Goal: Contribute content: Add original content to the website for others to see

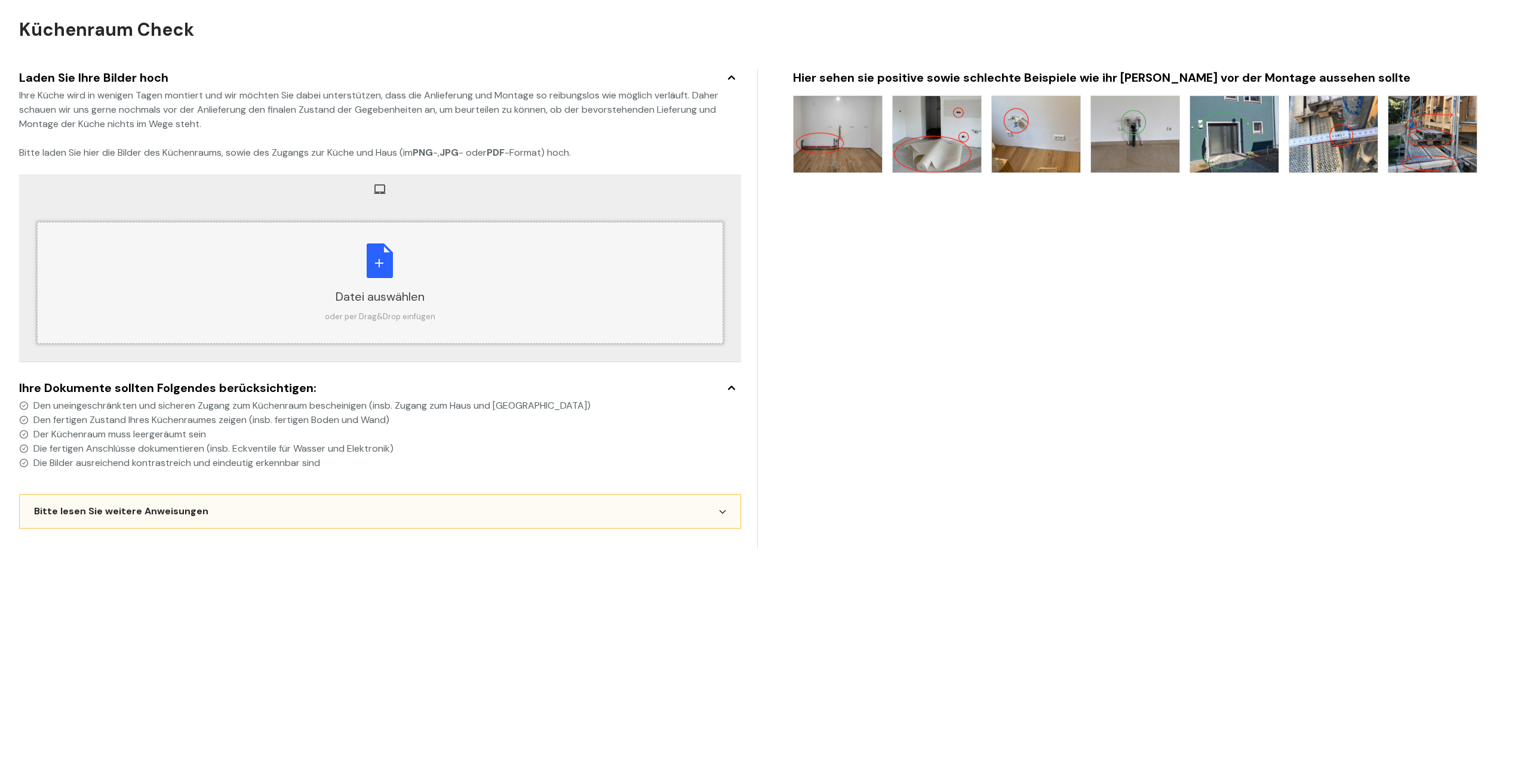
click at [371, 272] on div "Datei auswählen oder per Drag&Drop einfügen" at bounding box center [380, 283] width 111 height 79
click at [619, 348] on span "Mehr hochladen" at bounding box center [613, 346] width 91 height 22
click at [384, 282] on div "Datei auswählen oder per Drag&Drop einfügen" at bounding box center [380, 283] width 111 height 79
click at [686, 349] on span "Hochladen 3" at bounding box center [691, 347] width 49 height 9
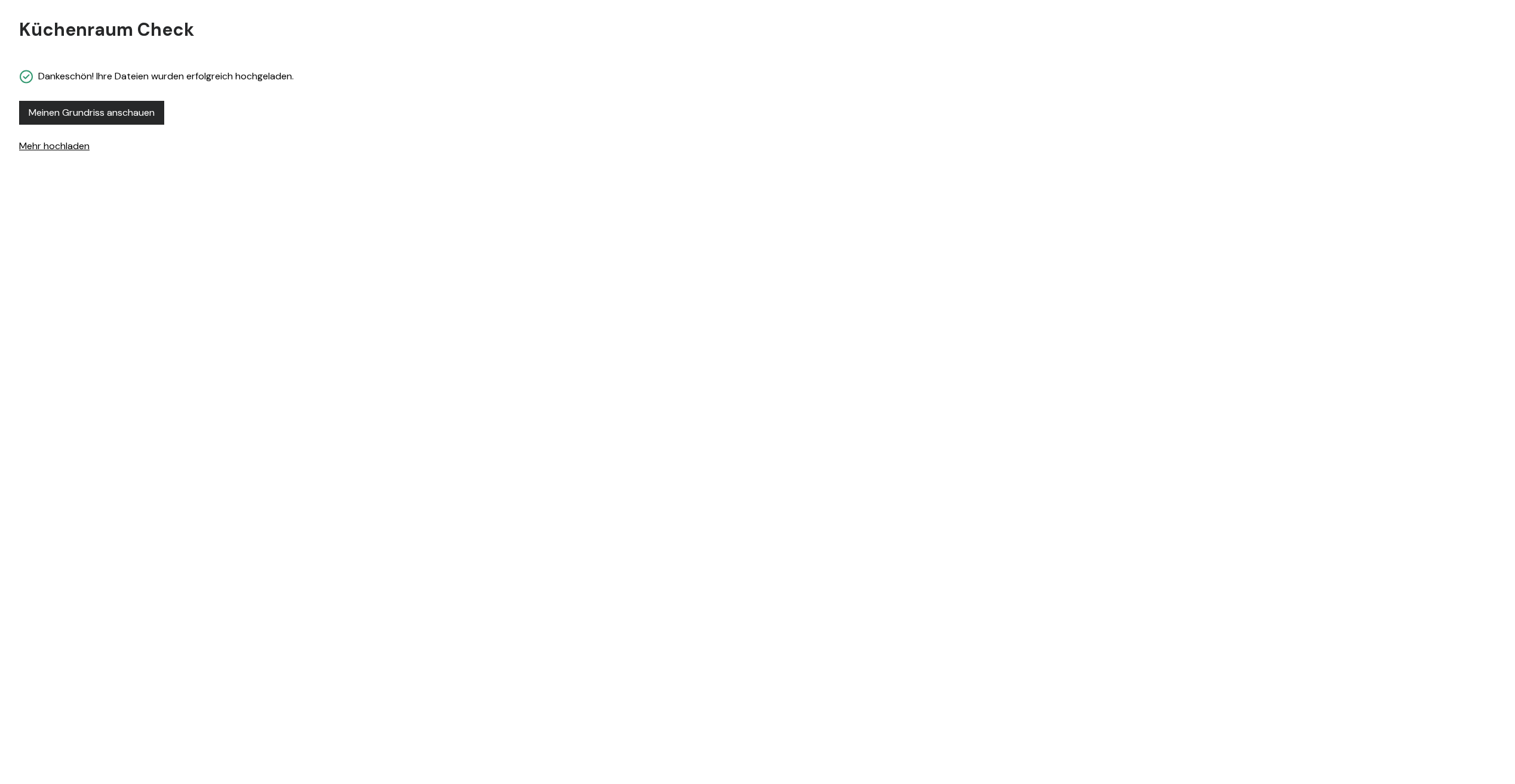
click at [316, 161] on html "Mit dem Hochladen wird die Echtheit der Bilder und das Lesen der Hinweise besch…" at bounding box center [758, 80] width 1515 height 161
